Goal: Navigation & Orientation: Find specific page/section

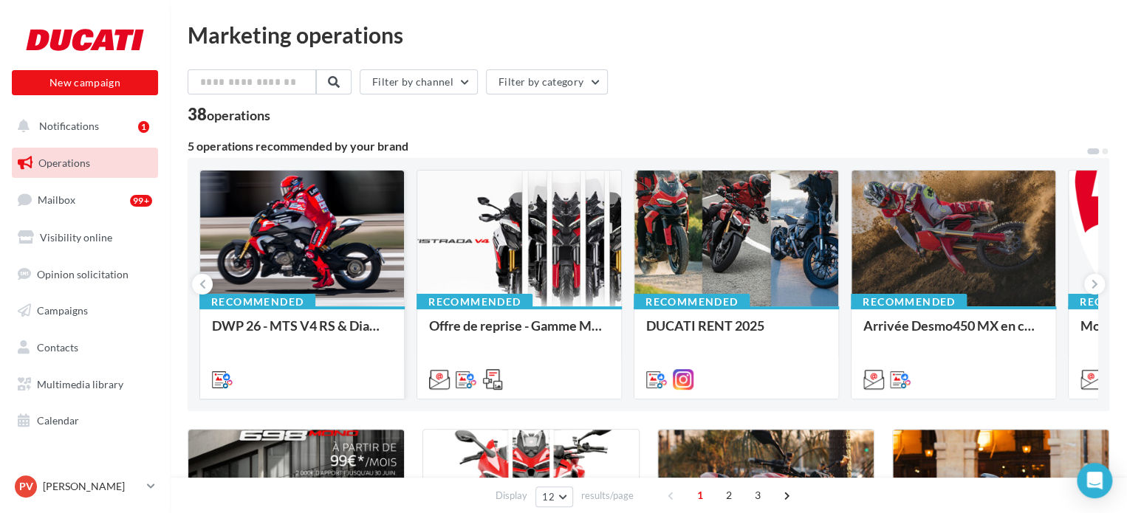
click at [286, 250] on div at bounding box center [302, 239] width 204 height 137
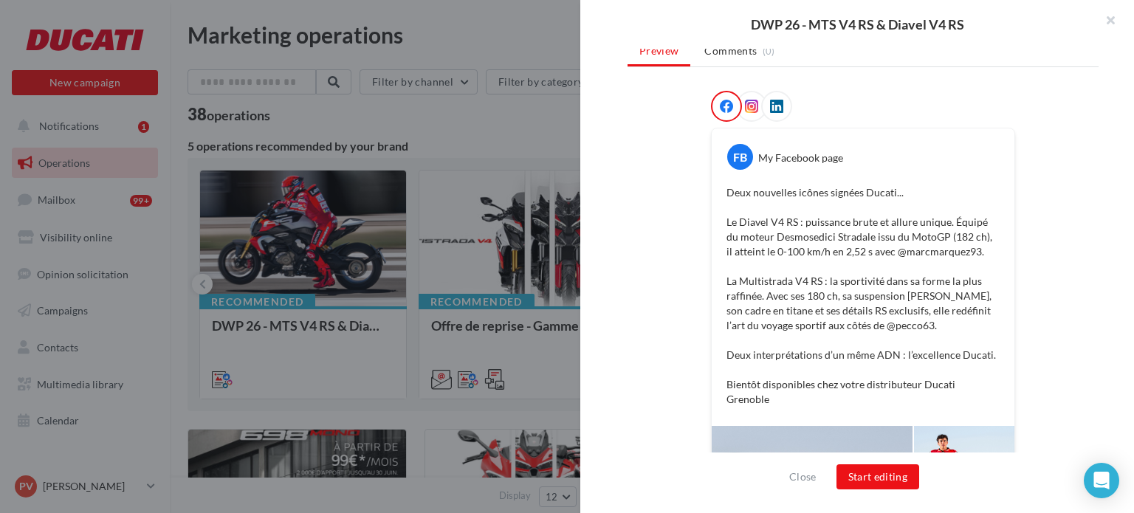
scroll to position [198, 0]
click at [745, 110] on icon at bounding box center [751, 105] width 13 height 13
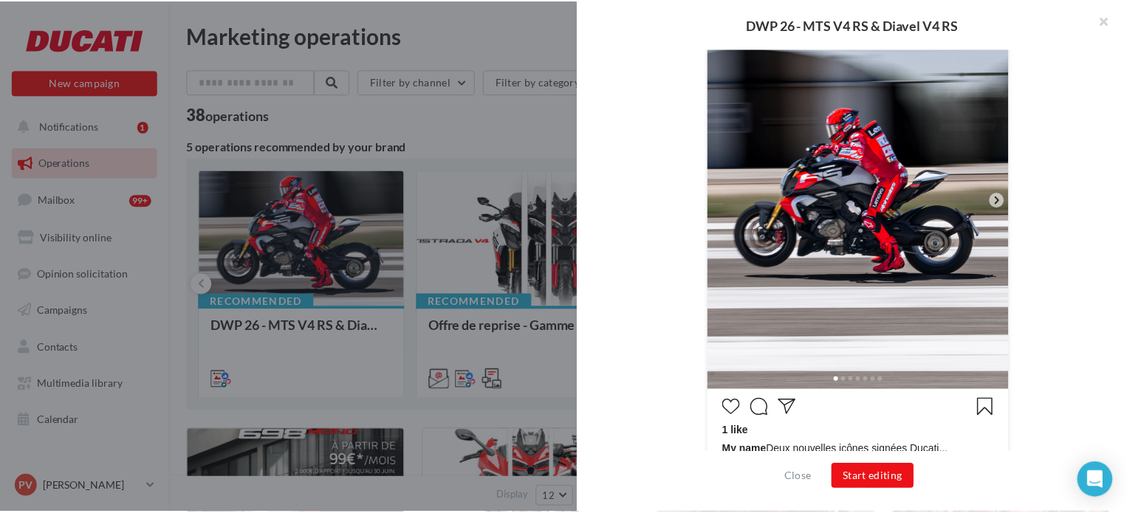
scroll to position [321, 0]
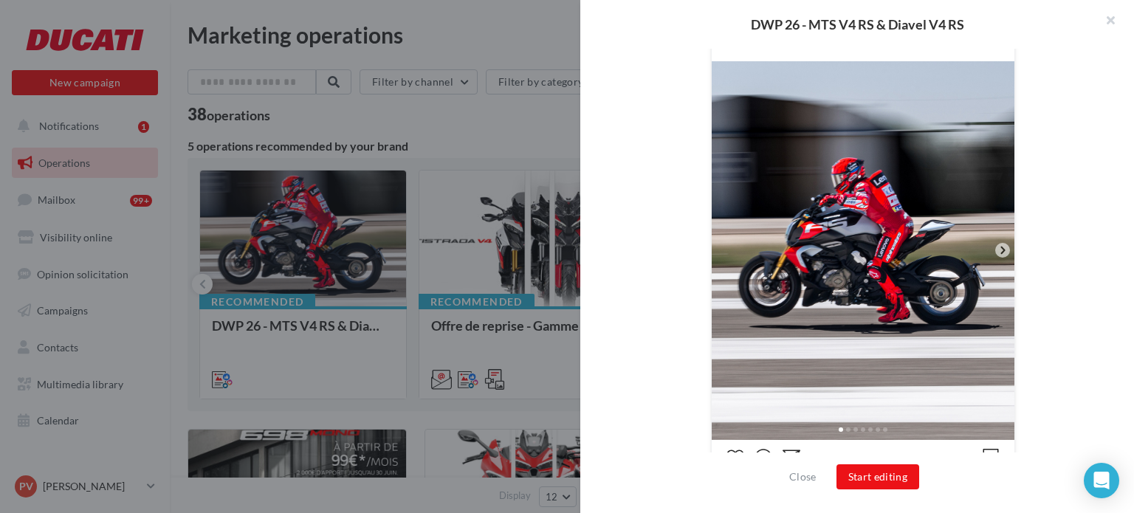
click at [996, 245] on icon at bounding box center [1002, 250] width 13 height 13
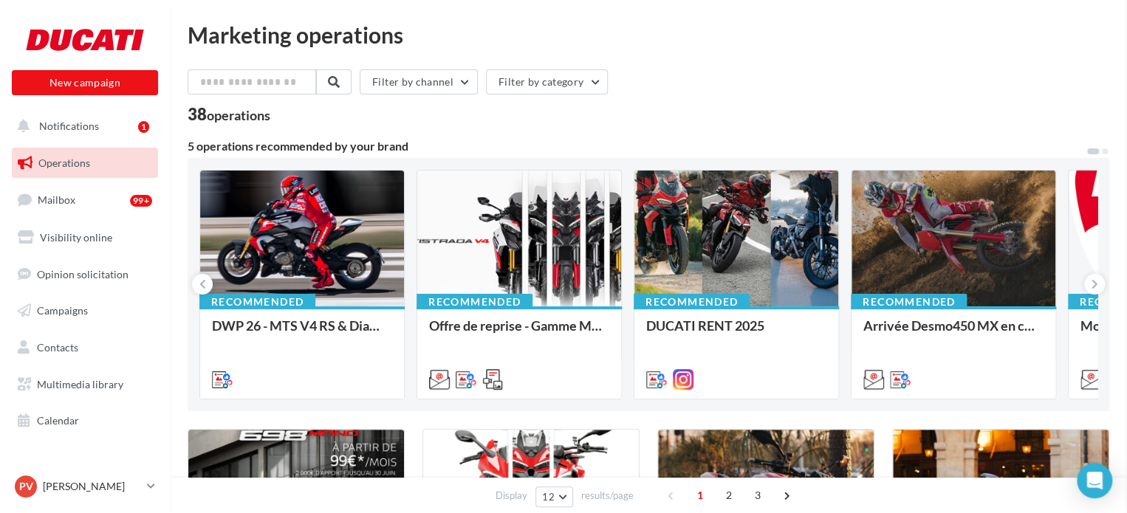
click at [108, 389] on span "Multimedia library" at bounding box center [80, 384] width 86 height 13
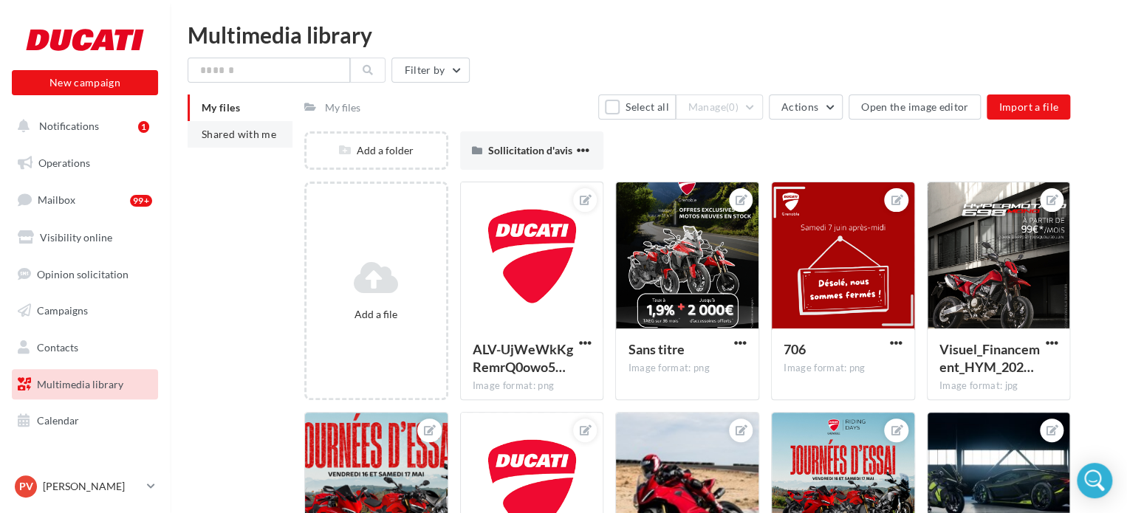
click at [259, 137] on span "Shared with me" at bounding box center [239, 134] width 75 height 13
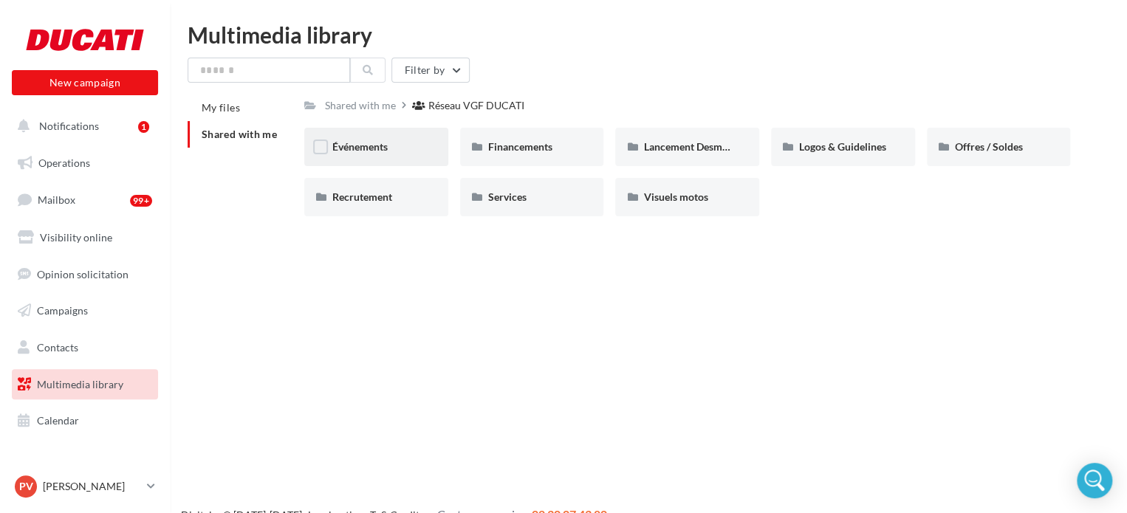
click at [391, 145] on div "Événements" at bounding box center [376, 147] width 88 height 15
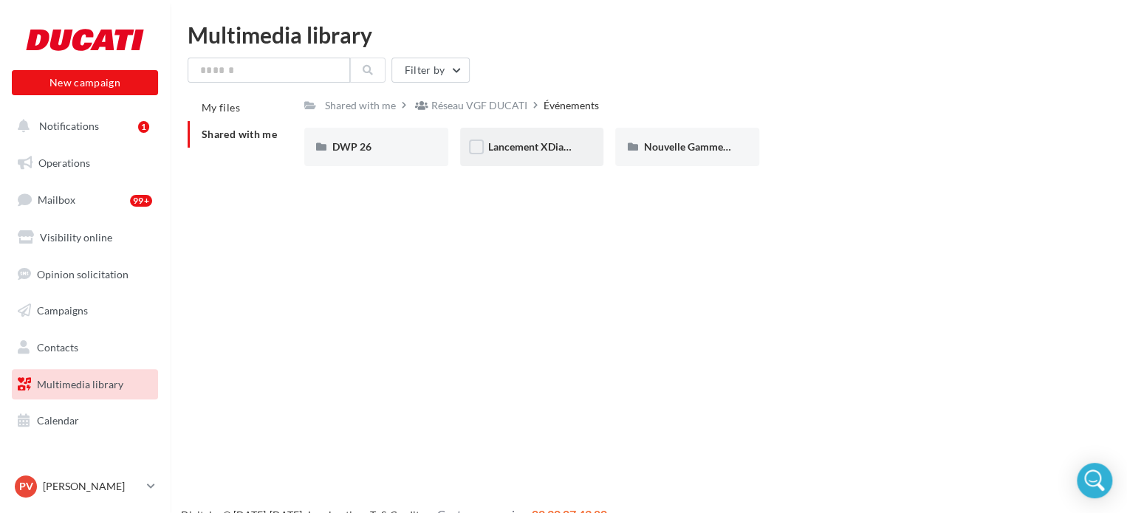
click at [532, 162] on div "Lancement XDiavel V4" at bounding box center [532, 147] width 144 height 38
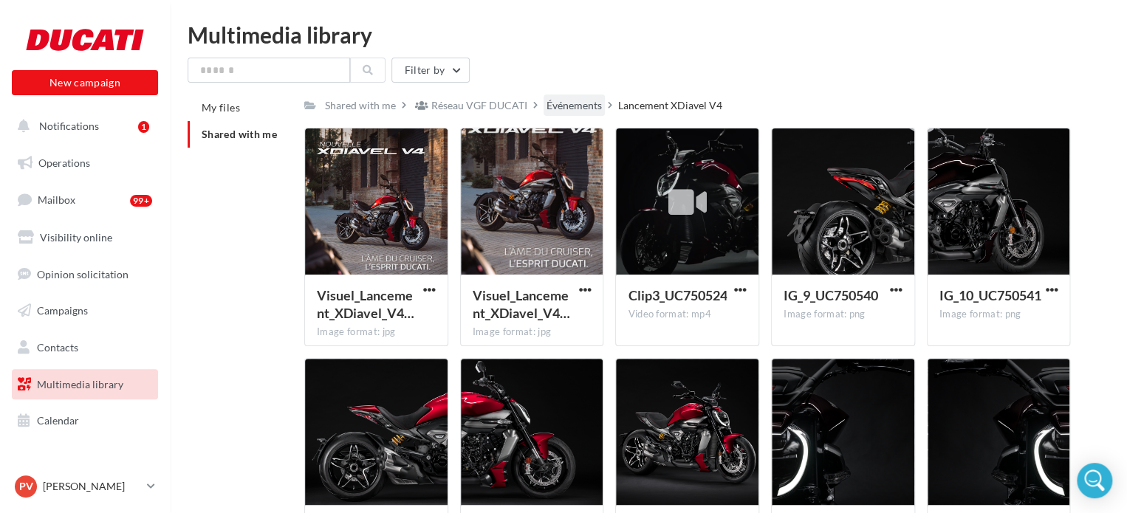
click at [574, 103] on div "Événements" at bounding box center [573, 105] width 55 height 15
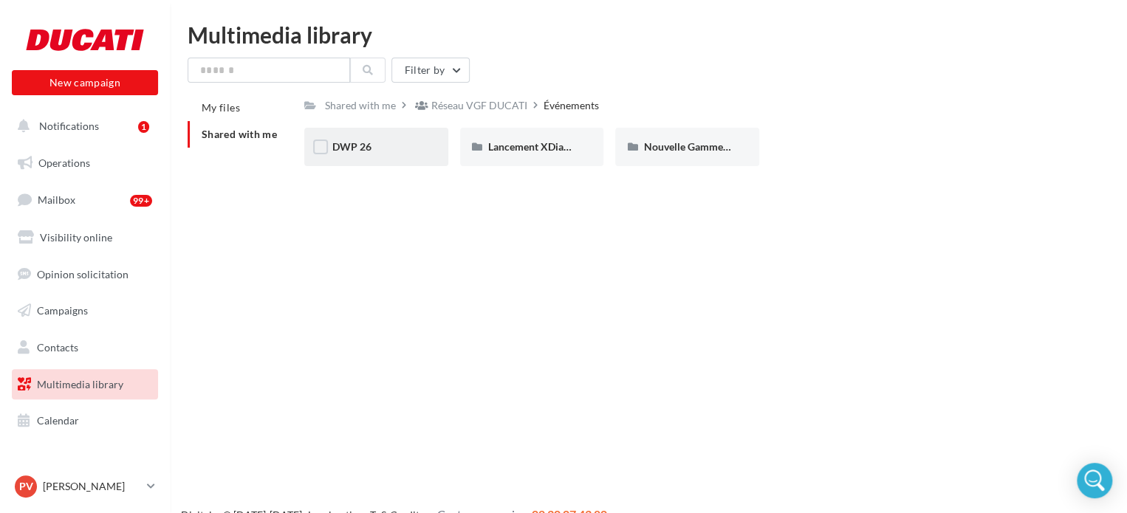
click at [398, 148] on div "DWP 26" at bounding box center [376, 147] width 88 height 15
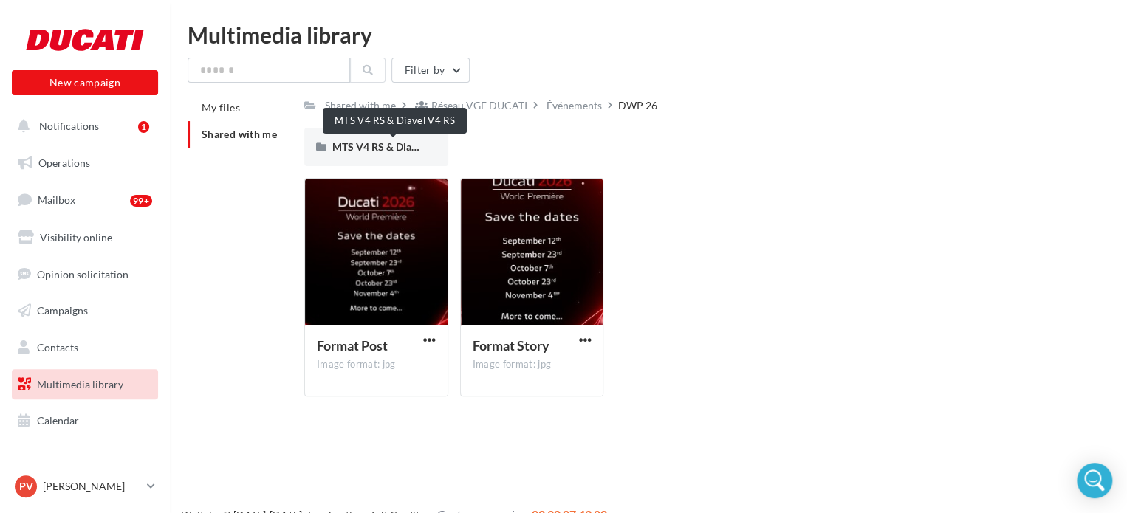
click at [398, 148] on span "MTS V4 RS & Diavel V4 RS" at bounding box center [393, 146] width 123 height 13
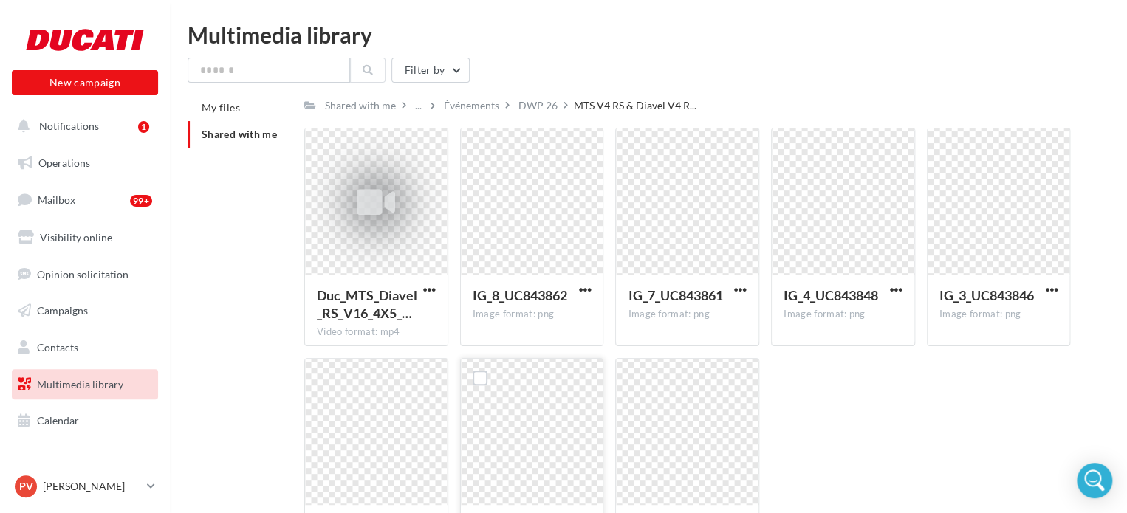
scroll to position [138, 0]
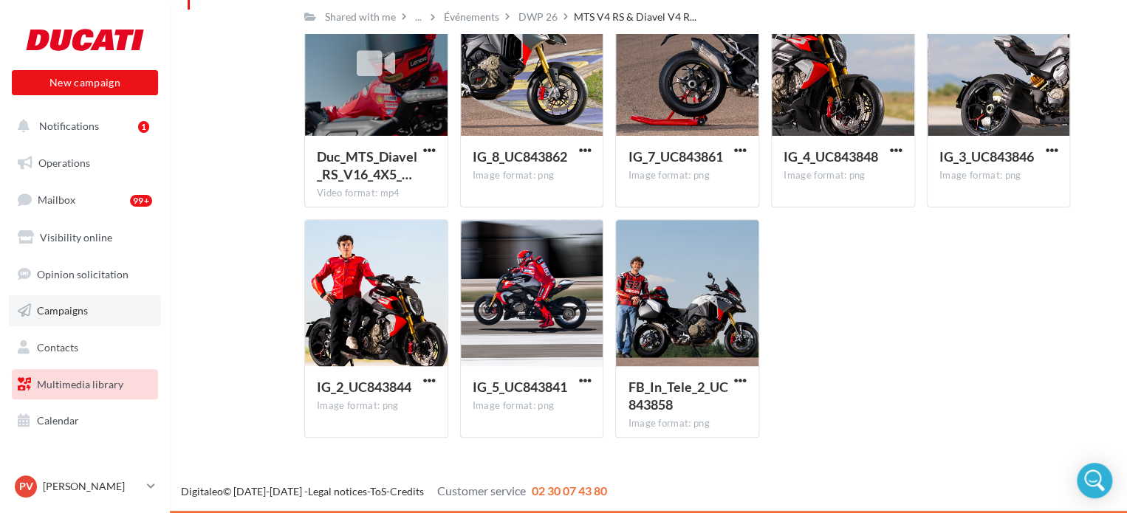
click at [92, 312] on link "Campaigns" at bounding box center [85, 310] width 152 height 31
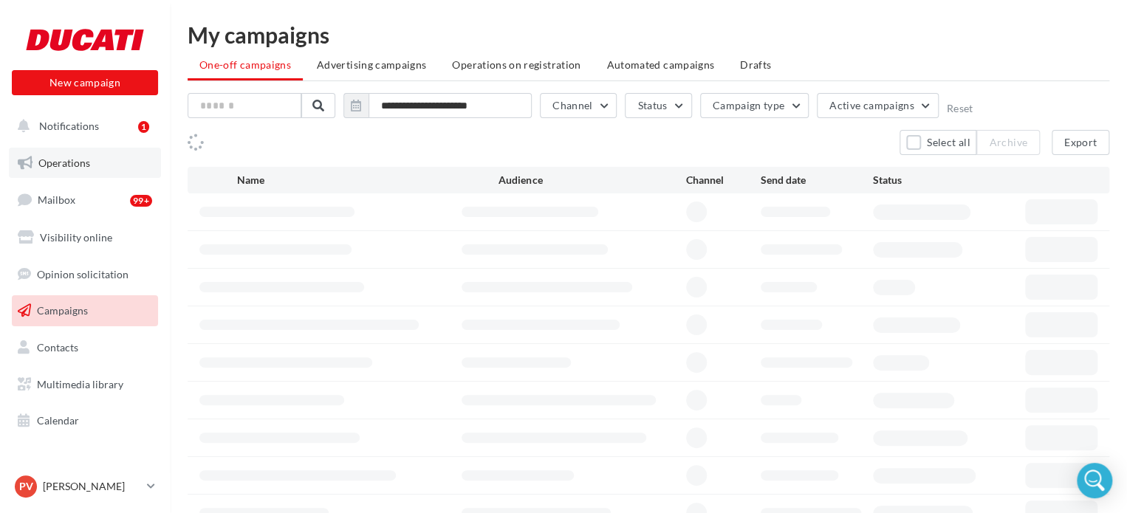
click at [94, 171] on link "Operations" at bounding box center [85, 163] width 152 height 31
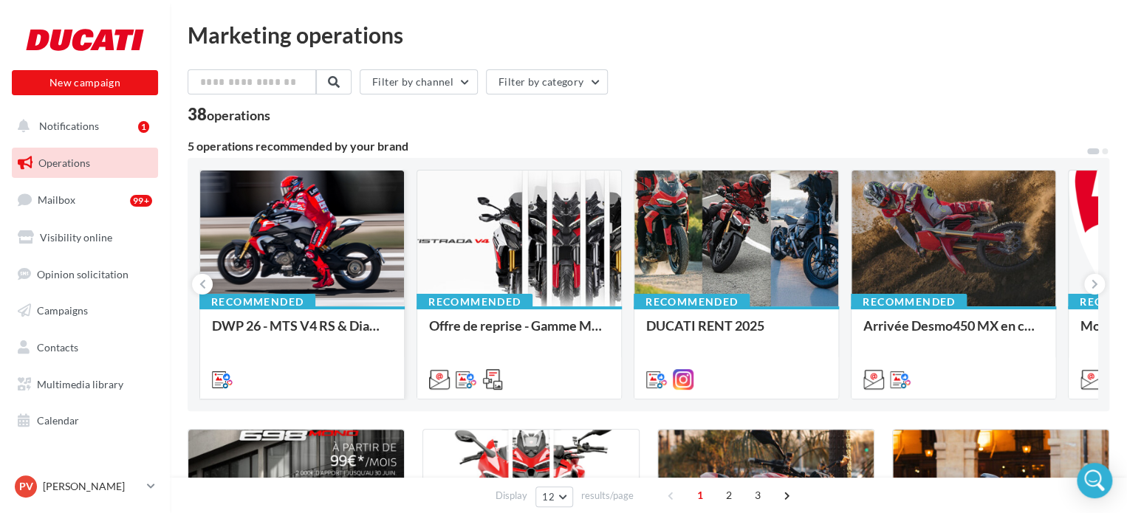
click at [312, 262] on div at bounding box center [302, 239] width 204 height 137
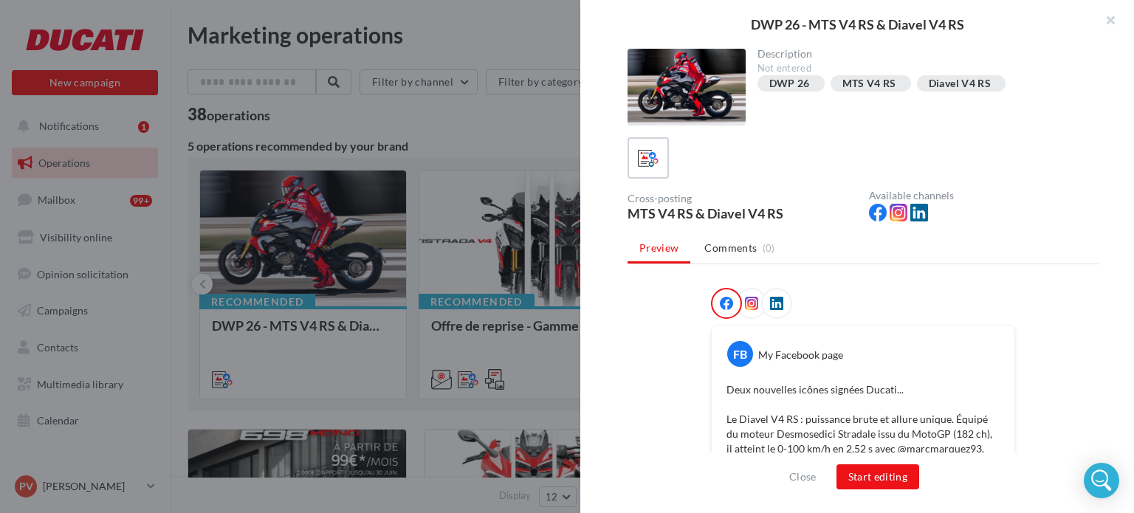
click at [746, 309] on span at bounding box center [751, 304] width 13 height 15
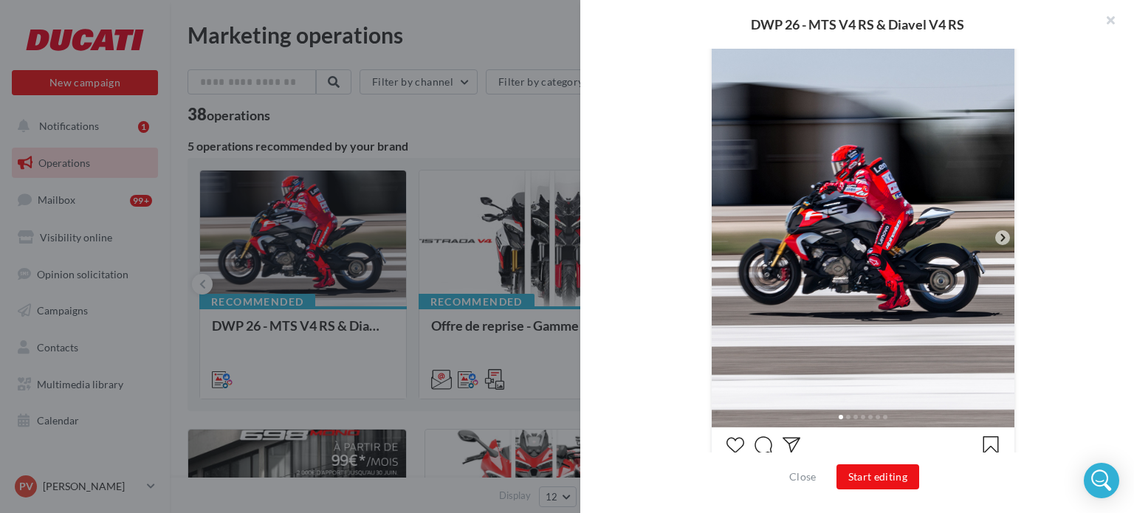
scroll to position [347, 0]
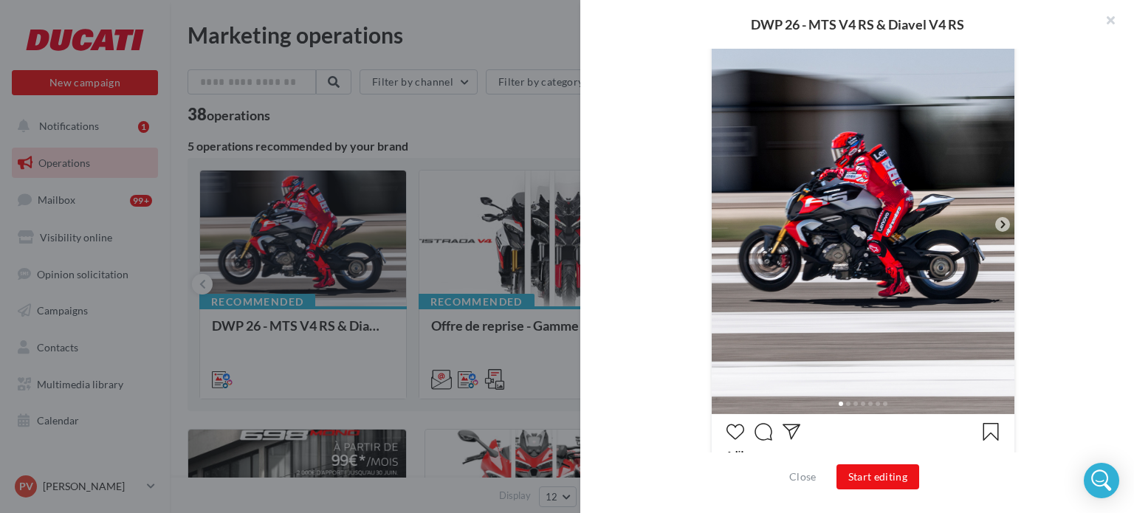
click at [995, 213] on img at bounding box center [863, 224] width 303 height 379
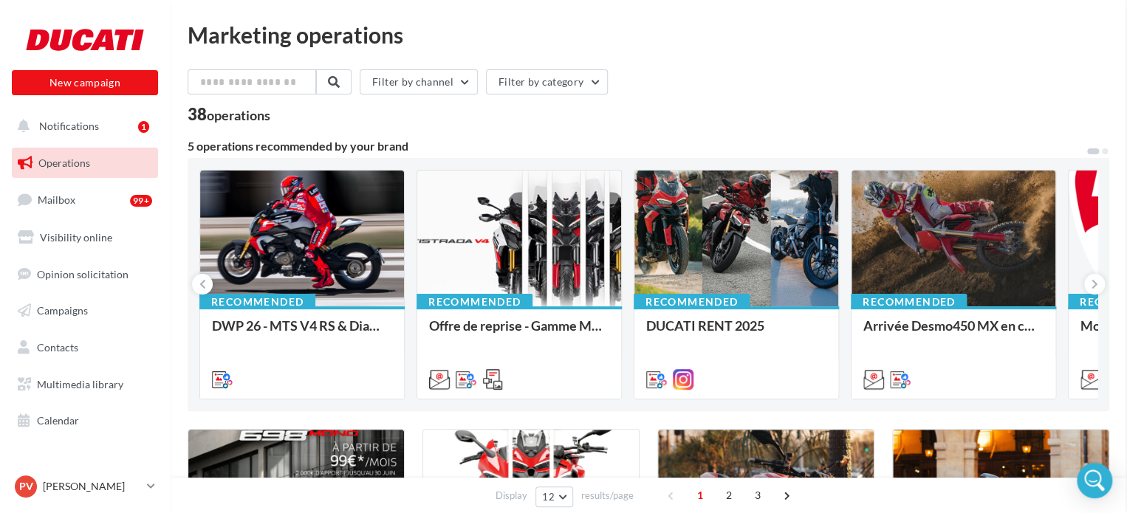
click at [334, 224] on div at bounding box center [302, 239] width 204 height 137
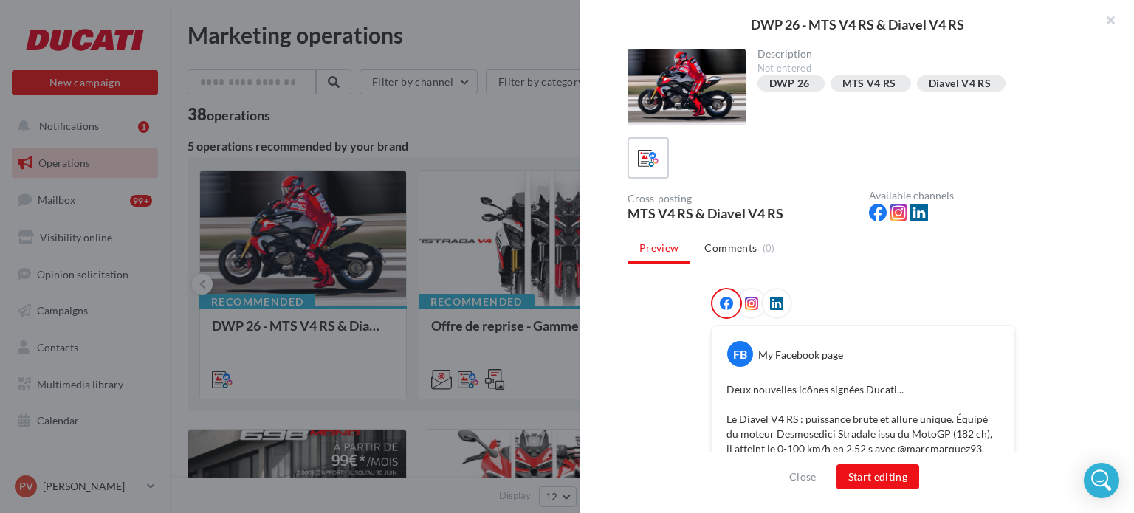
click at [738, 295] on div at bounding box center [751, 303] width 31 height 31
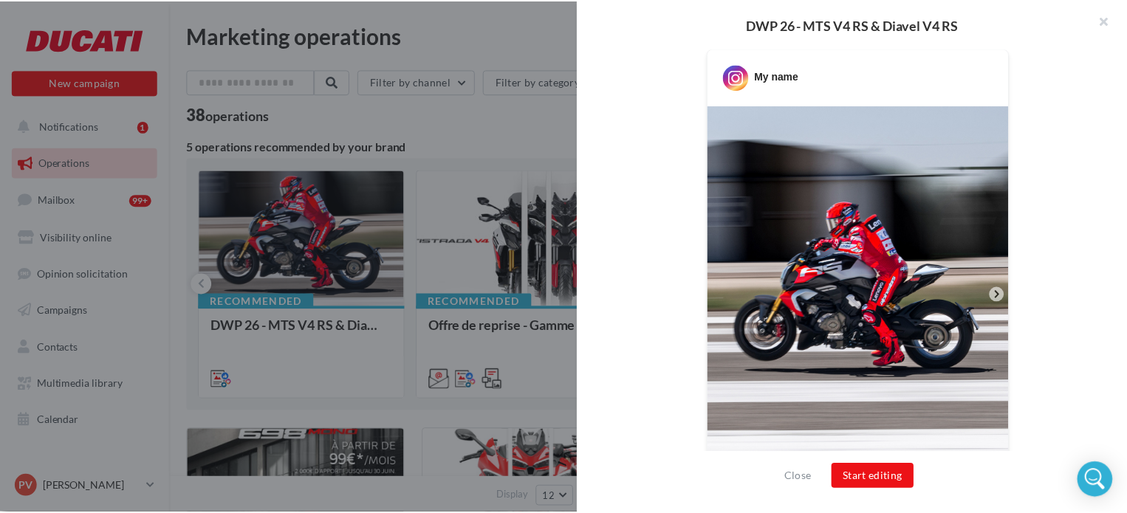
scroll to position [278, 0]
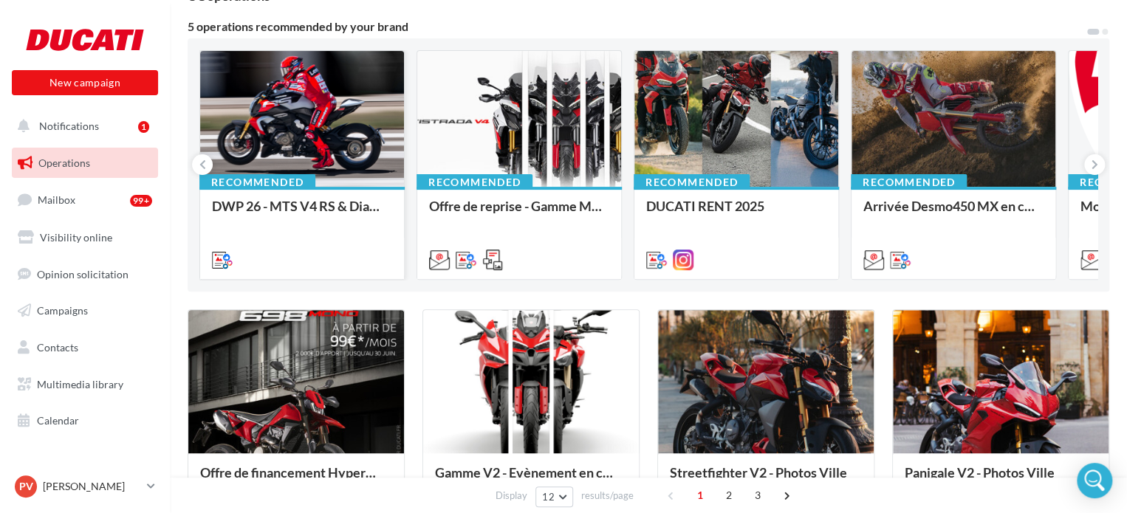
scroll to position [118, 0]
